Goal: Task Accomplishment & Management: Use online tool/utility

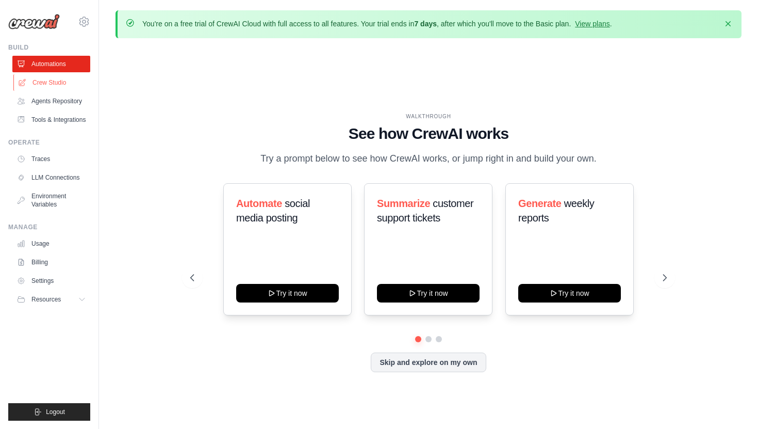
click at [44, 79] on link "Crew Studio" at bounding box center [52, 82] width 78 height 17
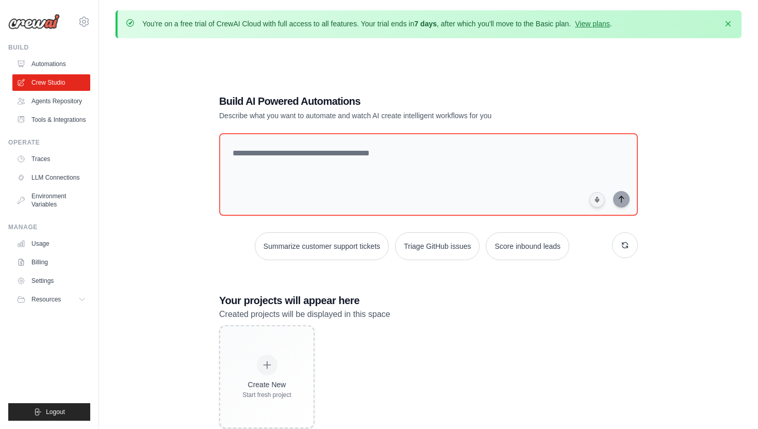
click at [52, 97] on link "Agents Repository" at bounding box center [51, 101] width 78 height 17
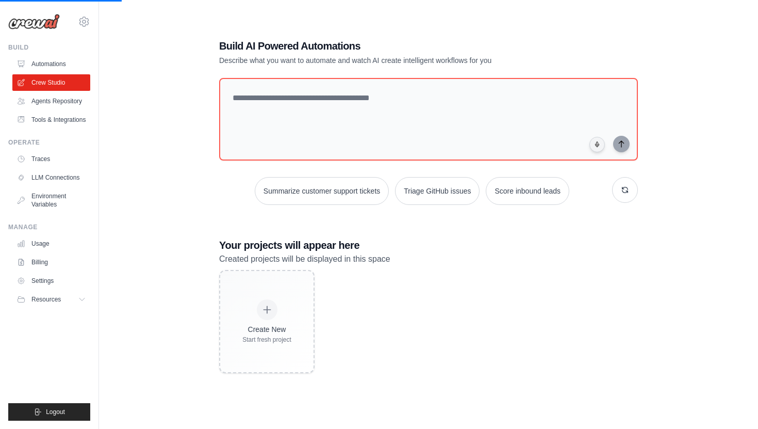
scroll to position [56, 0]
click at [72, 96] on link "Agents Repository" at bounding box center [52, 101] width 78 height 17
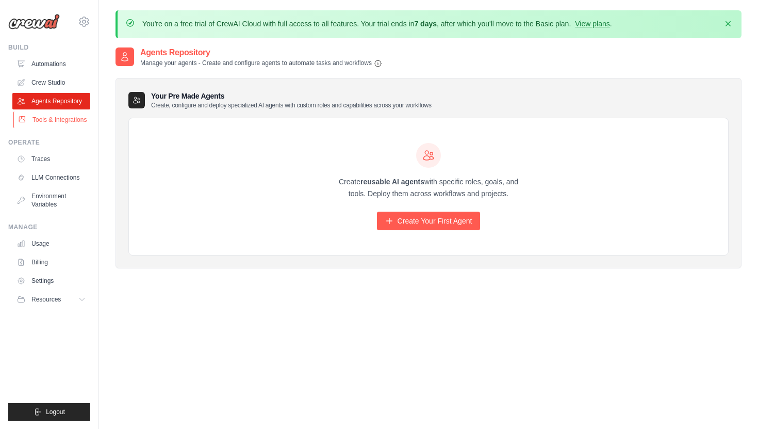
click at [61, 120] on link "Tools & Integrations" at bounding box center [52, 119] width 78 height 17
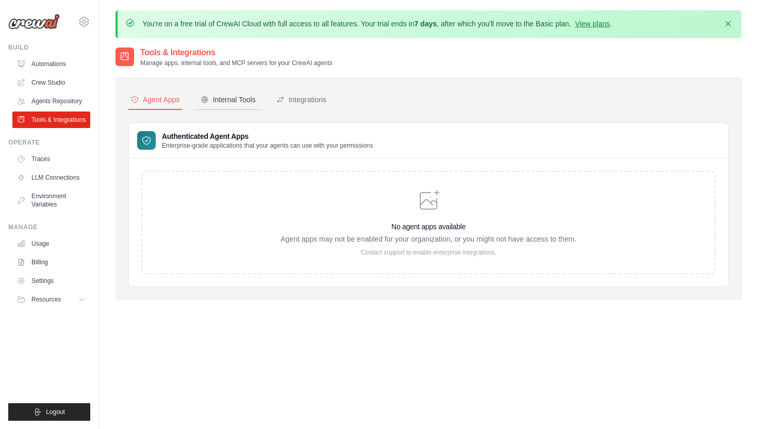
click at [213, 96] on div "Internal Tools" at bounding box center [228, 99] width 55 height 10
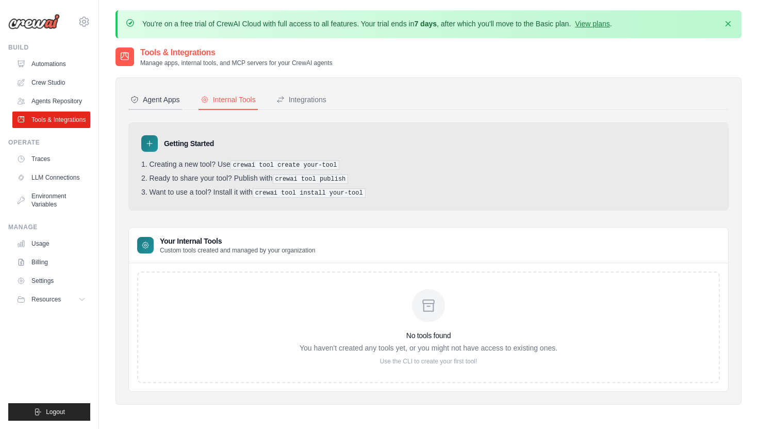
click at [170, 101] on div "Agent Apps" at bounding box center [156, 99] width 50 height 10
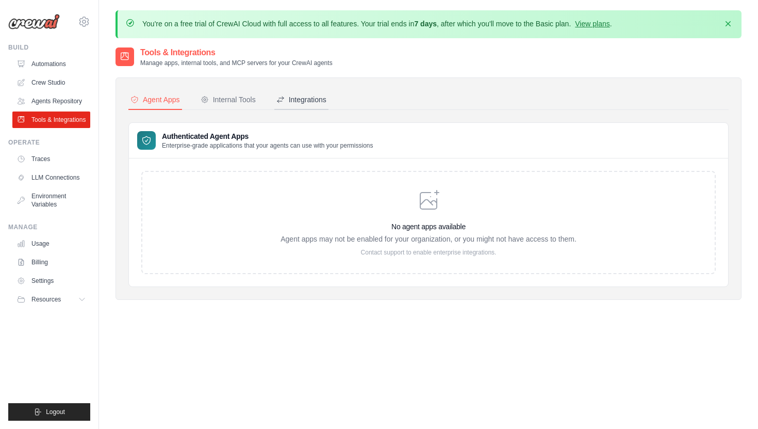
click at [295, 102] on div "Integrations" at bounding box center [302, 99] width 50 height 10
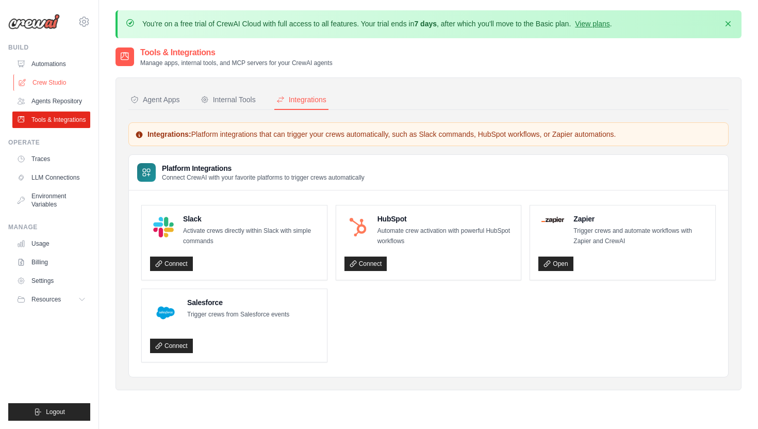
click at [60, 90] on link "Crew Studio" at bounding box center [52, 82] width 78 height 17
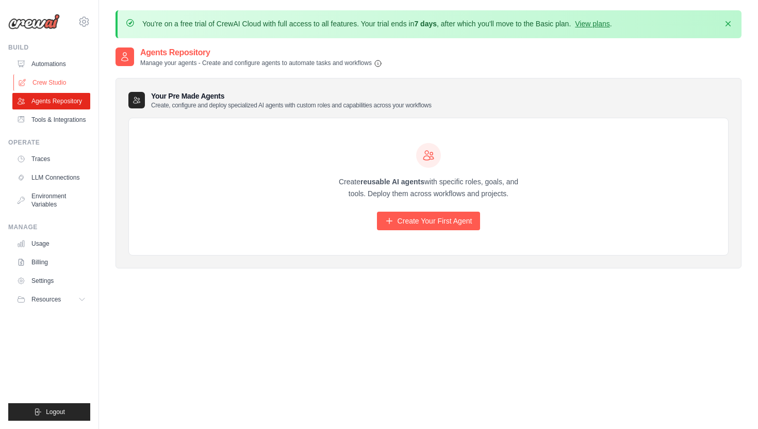
click at [50, 76] on link "Crew Studio" at bounding box center [52, 82] width 78 height 17
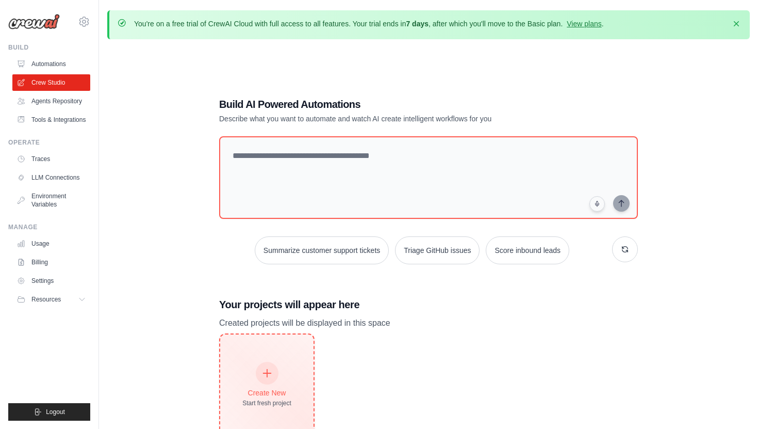
click at [280, 363] on div "Create New Start fresh project" at bounding box center [266, 385] width 49 height 44
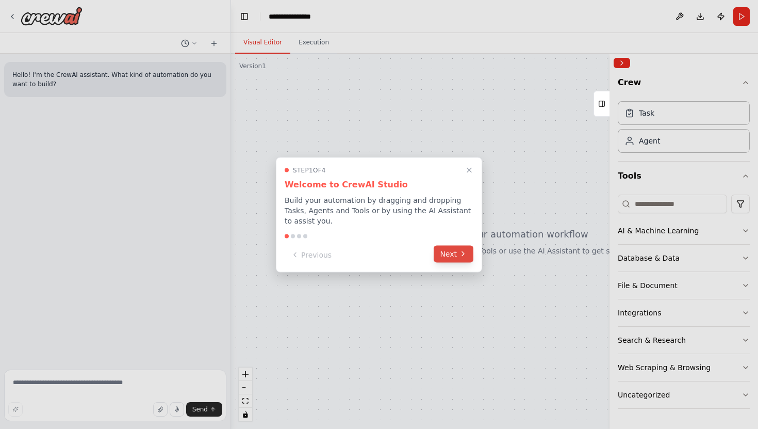
click at [461, 256] on icon at bounding box center [463, 254] width 8 height 8
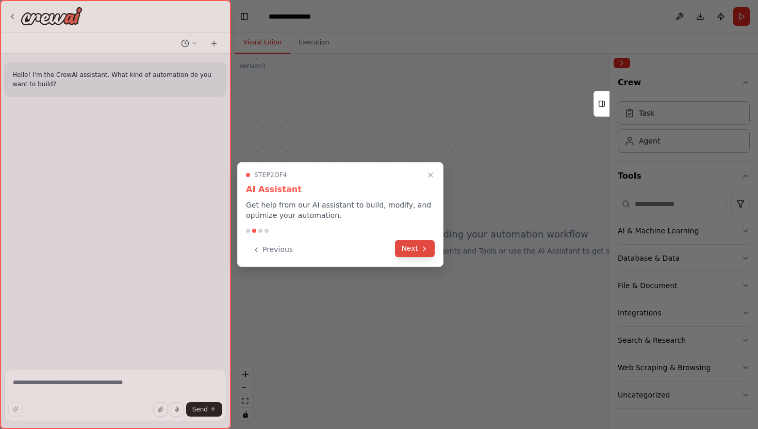
click at [426, 252] on button "Next" at bounding box center [415, 248] width 40 height 17
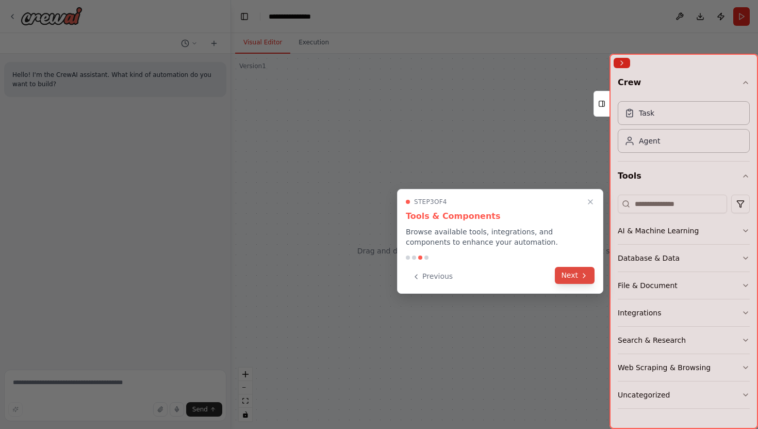
click at [568, 274] on button "Next" at bounding box center [575, 275] width 40 height 17
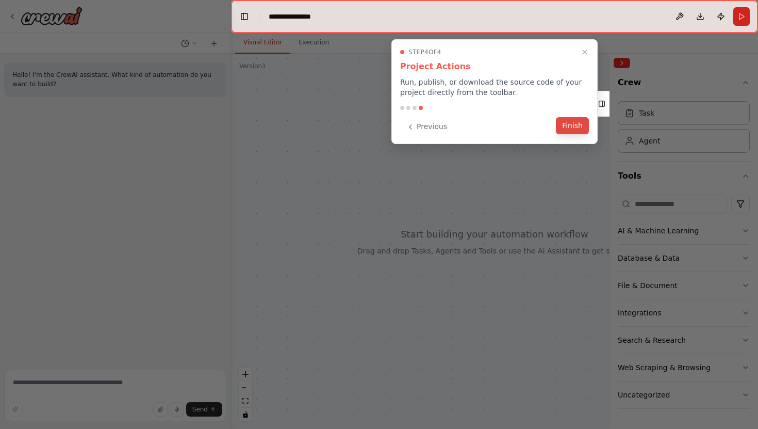
click at [573, 127] on button "Finish" at bounding box center [572, 125] width 33 height 17
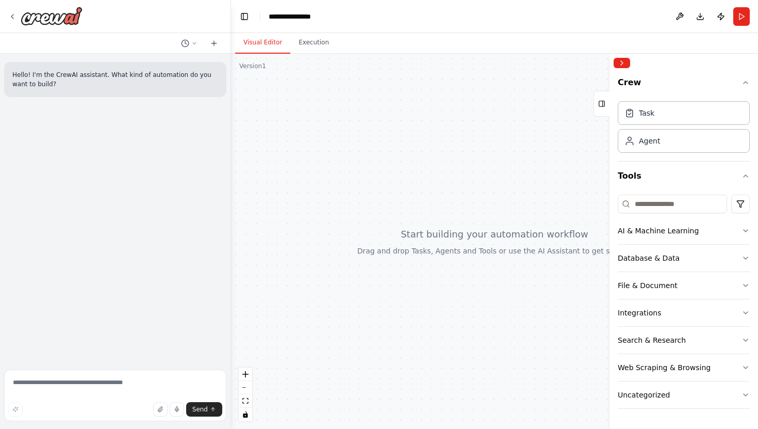
click at [300, 141] on div at bounding box center [494, 241] width 527 height 375
click at [675, 312] on button "Integrations" at bounding box center [684, 312] width 132 height 27
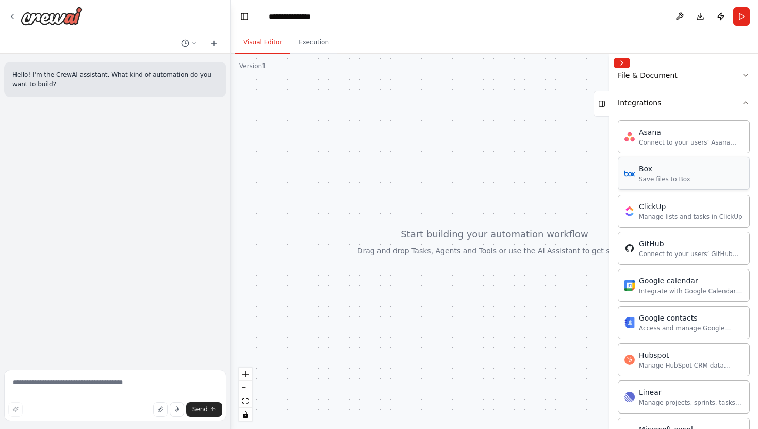
scroll to position [203, 0]
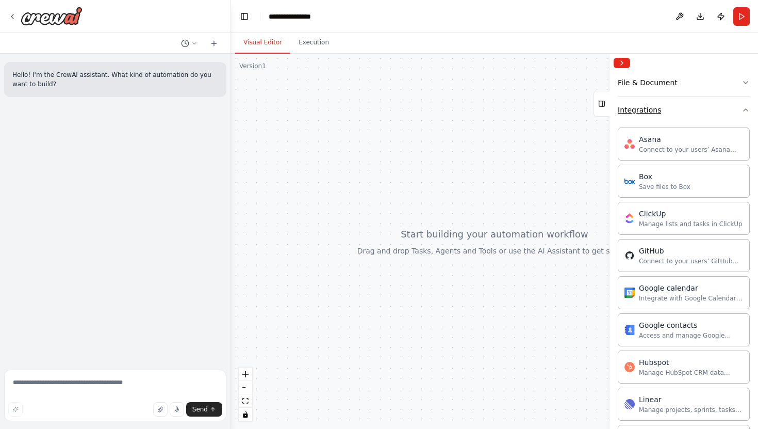
click at [675, 114] on button "Integrations" at bounding box center [684, 109] width 132 height 27
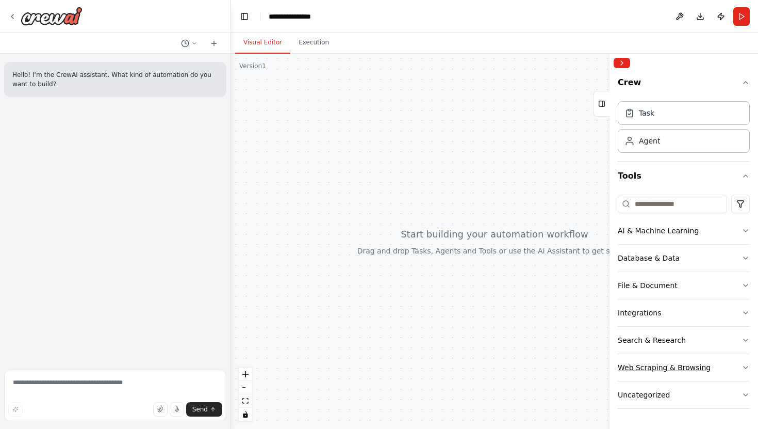
click at [690, 367] on div "Web Scraping & Browsing" at bounding box center [664, 367] width 93 height 10
click at [650, 365] on div "Web Scraping & Browsing" at bounding box center [664, 367] width 93 height 10
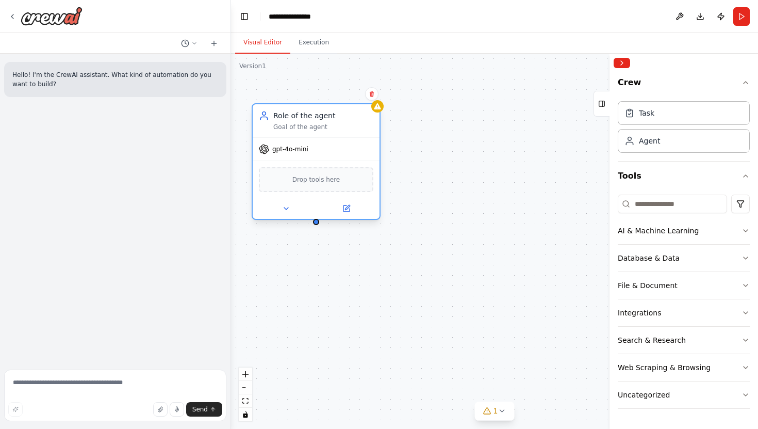
drag, startPoint x: 460, startPoint y: 201, endPoint x: 291, endPoint y: 115, distance: 189.4
click at [291, 115] on div "Role of the agent" at bounding box center [323, 115] width 100 height 10
click at [287, 205] on icon at bounding box center [286, 208] width 8 height 8
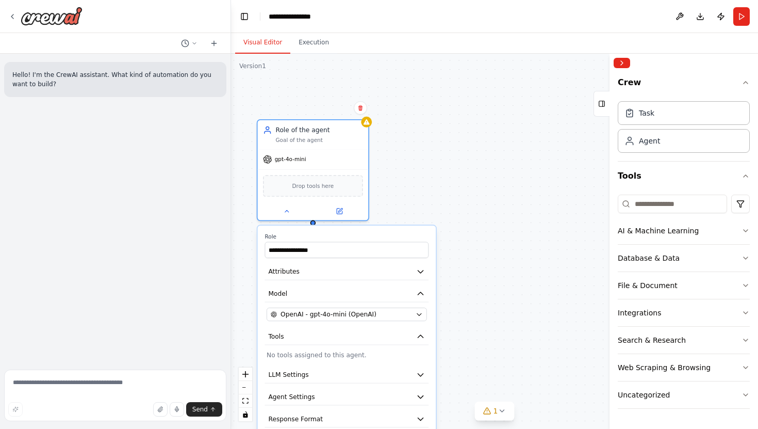
click at [436, 140] on div "**********" at bounding box center [494, 241] width 527 height 375
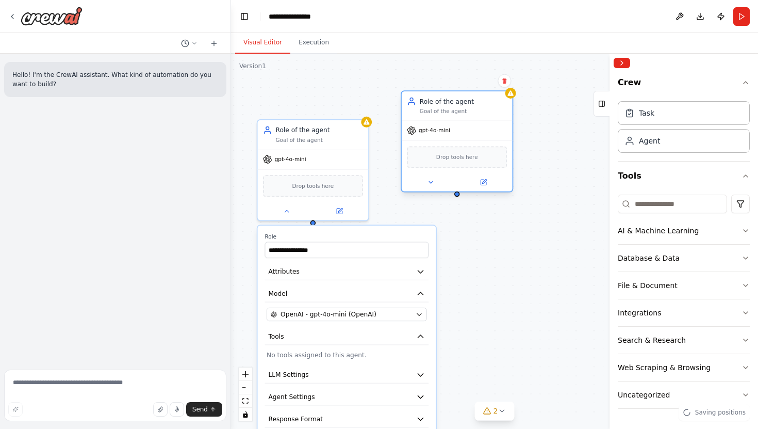
drag, startPoint x: 470, startPoint y: 164, endPoint x: 446, endPoint y: 107, distance: 61.5
click at [446, 107] on div "Role of the agent Goal of the agent" at bounding box center [463, 105] width 87 height 18
click at [383, 229] on div "**********" at bounding box center [347, 340] width 179 height 231
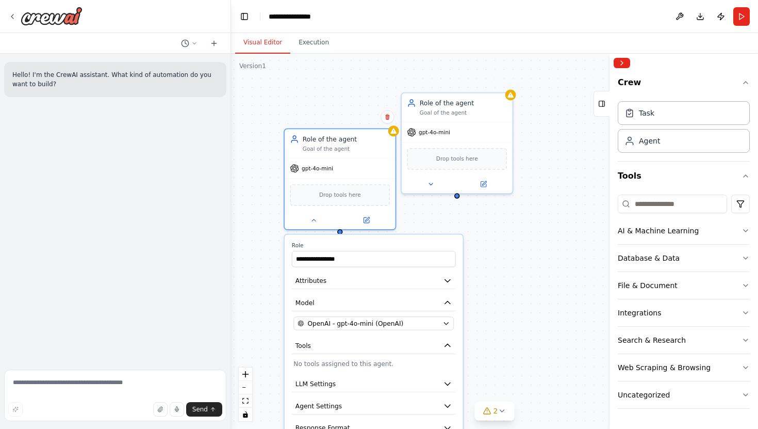
drag, startPoint x: 380, startPoint y: 233, endPoint x: 366, endPoint y: 236, distance: 13.8
click at [367, 242] on label "Role" at bounding box center [374, 245] width 164 height 7
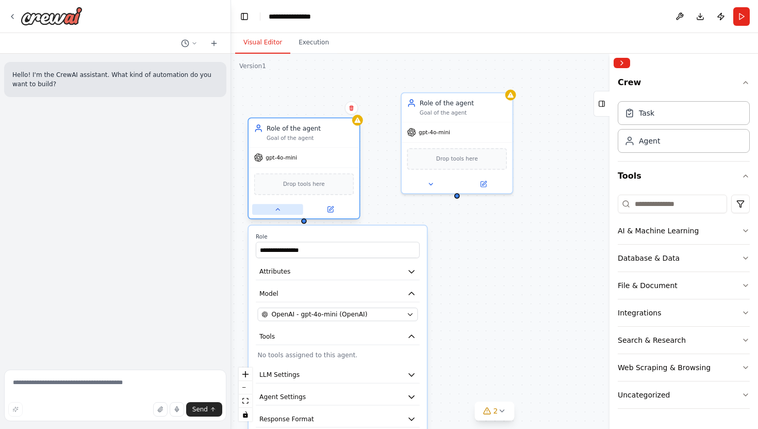
click at [279, 213] on icon at bounding box center [277, 209] width 7 height 7
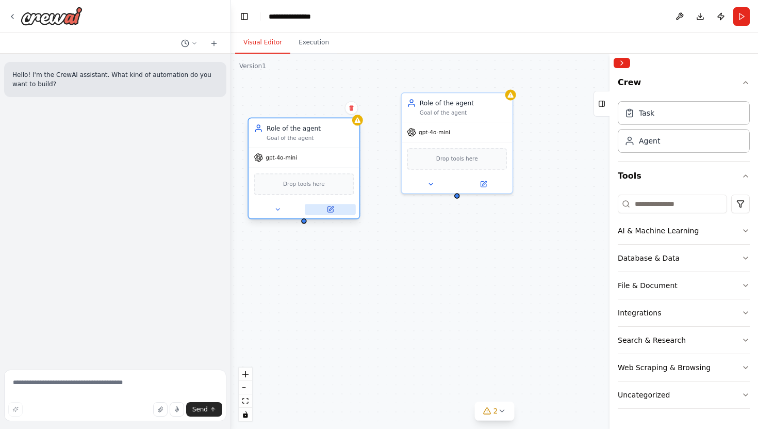
click at [325, 209] on button at bounding box center [330, 209] width 51 height 11
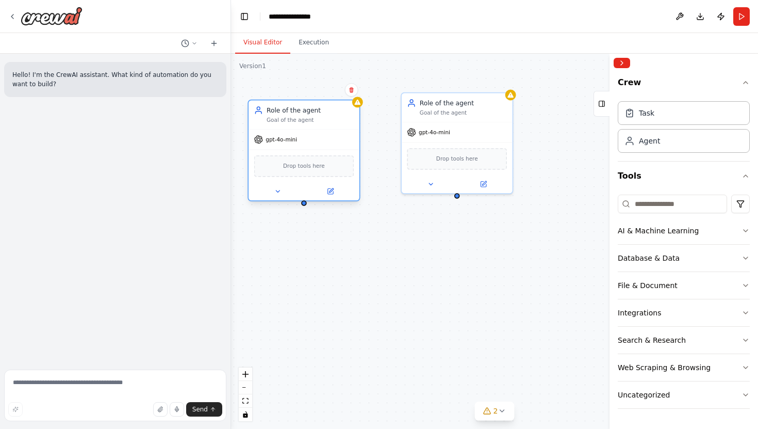
drag, startPoint x: 344, startPoint y: 153, endPoint x: 345, endPoint y: 135, distance: 18.1
click at [345, 135] on div "gpt-4o-mini" at bounding box center [304, 140] width 111 height 20
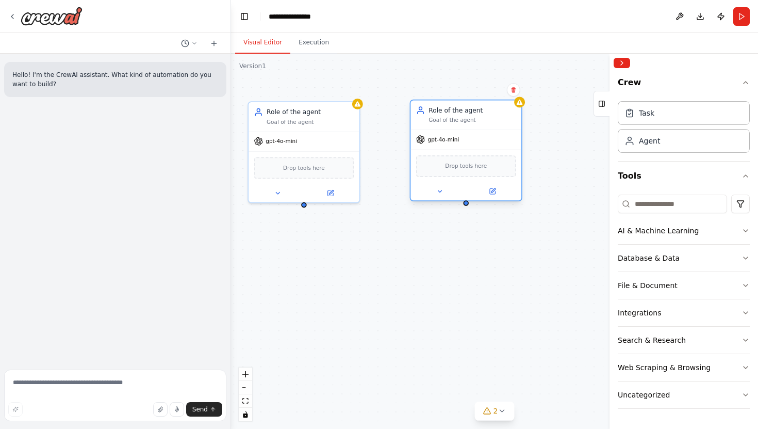
drag, startPoint x: 457, startPoint y: 130, endPoint x: 463, endPoint y: 141, distance: 13.2
click at [463, 141] on div "gpt-4o-mini" at bounding box center [466, 140] width 111 height 20
click at [328, 148] on div "gpt-4o-mini" at bounding box center [304, 140] width 111 height 20
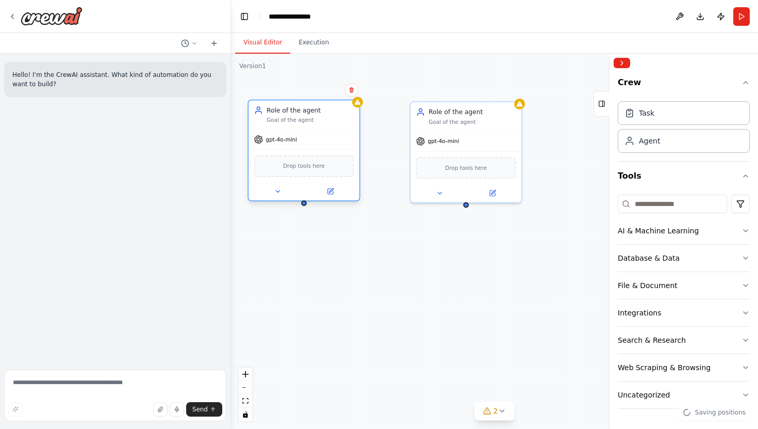
click at [303, 150] on div "Drop tools here" at bounding box center [304, 166] width 111 height 33
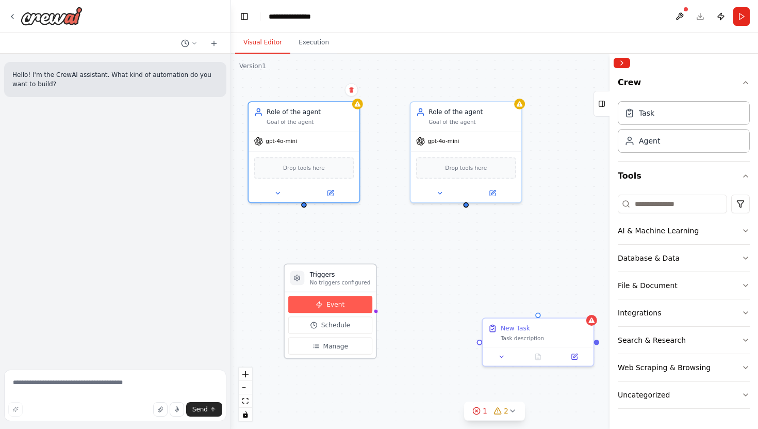
click at [349, 307] on button "Event" at bounding box center [330, 304] width 84 height 17
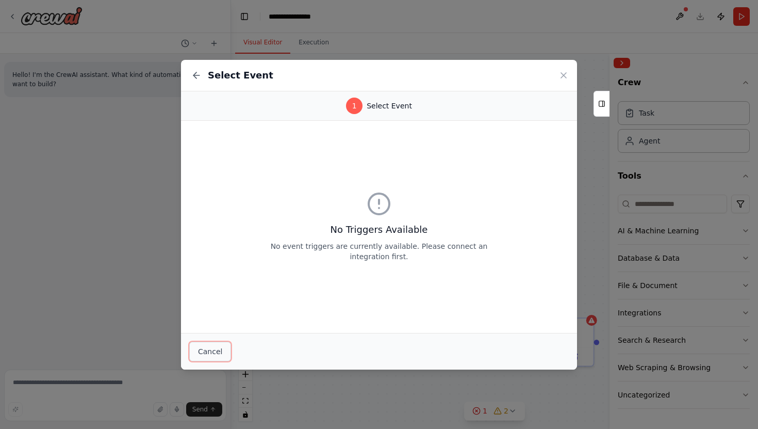
click at [217, 353] on button "Cancel" at bounding box center [210, 352] width 42 height 20
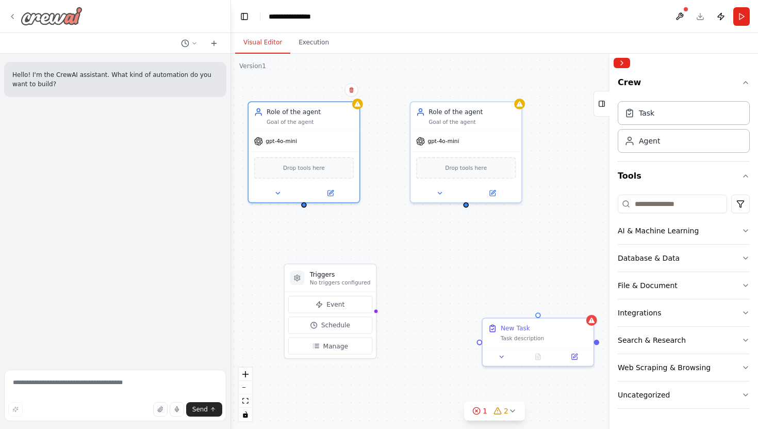
click at [12, 17] on icon at bounding box center [12, 16] width 2 height 4
